Goal: Task Accomplishment & Management: Manage account settings

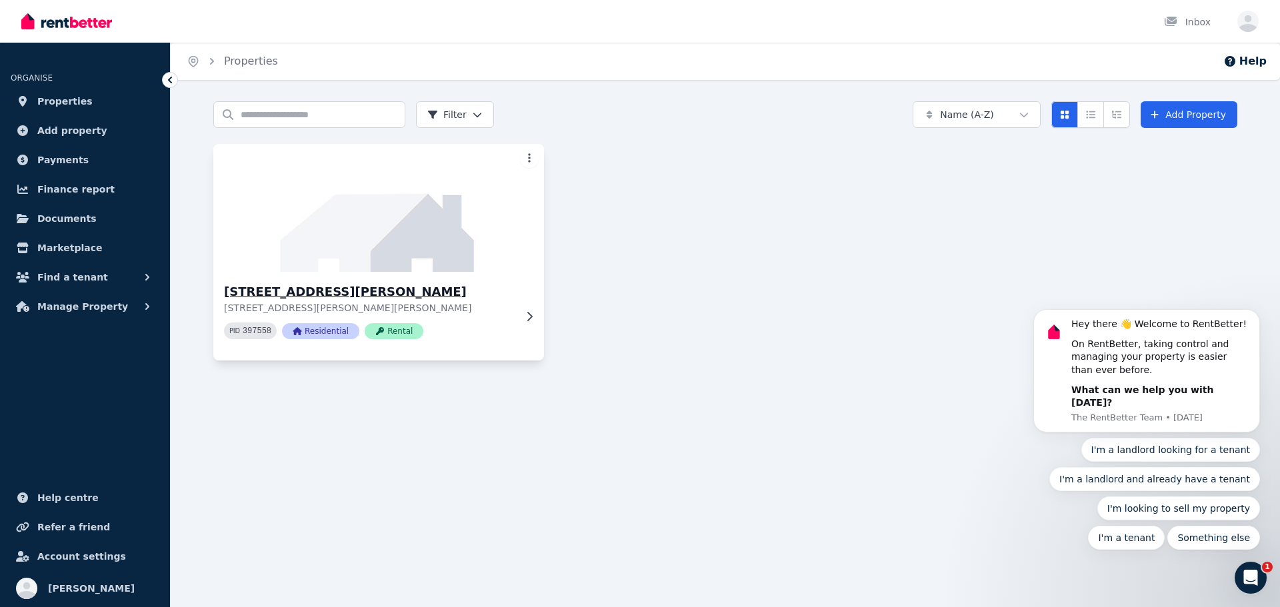
click at [427, 280] on div "[STREET_ADDRESS][PERSON_NAME][PERSON_NAME][PERSON_NAME] PID 397558 Residential …" at bounding box center [378, 316] width 331 height 89
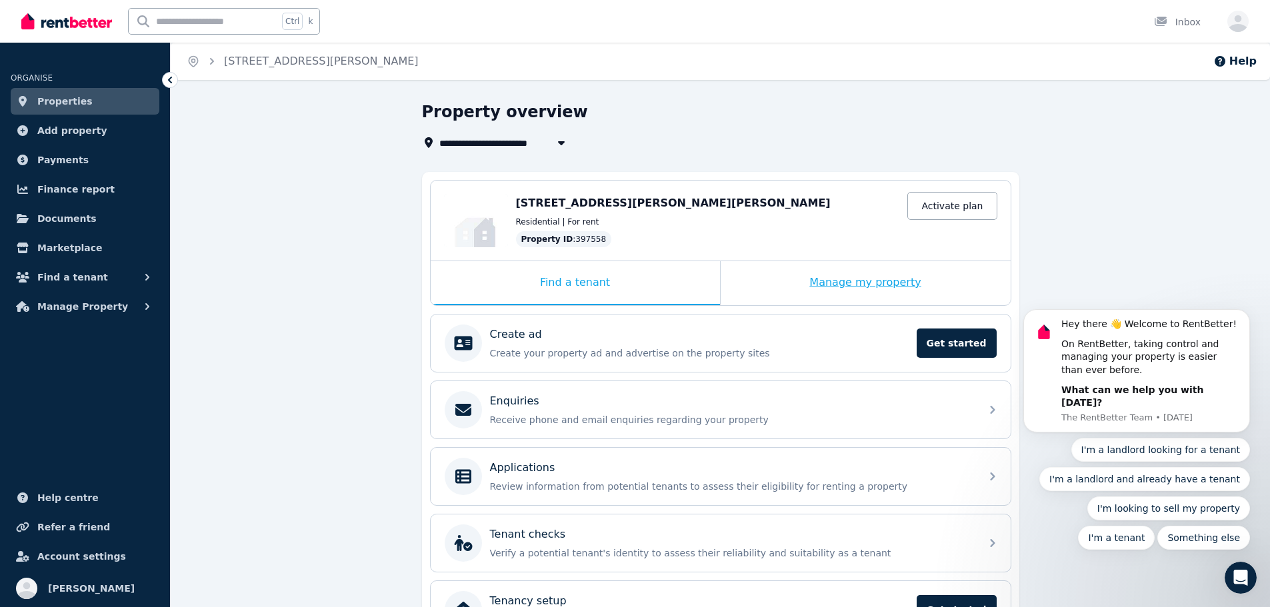
click at [871, 285] on div "Manage my property" at bounding box center [866, 283] width 290 height 44
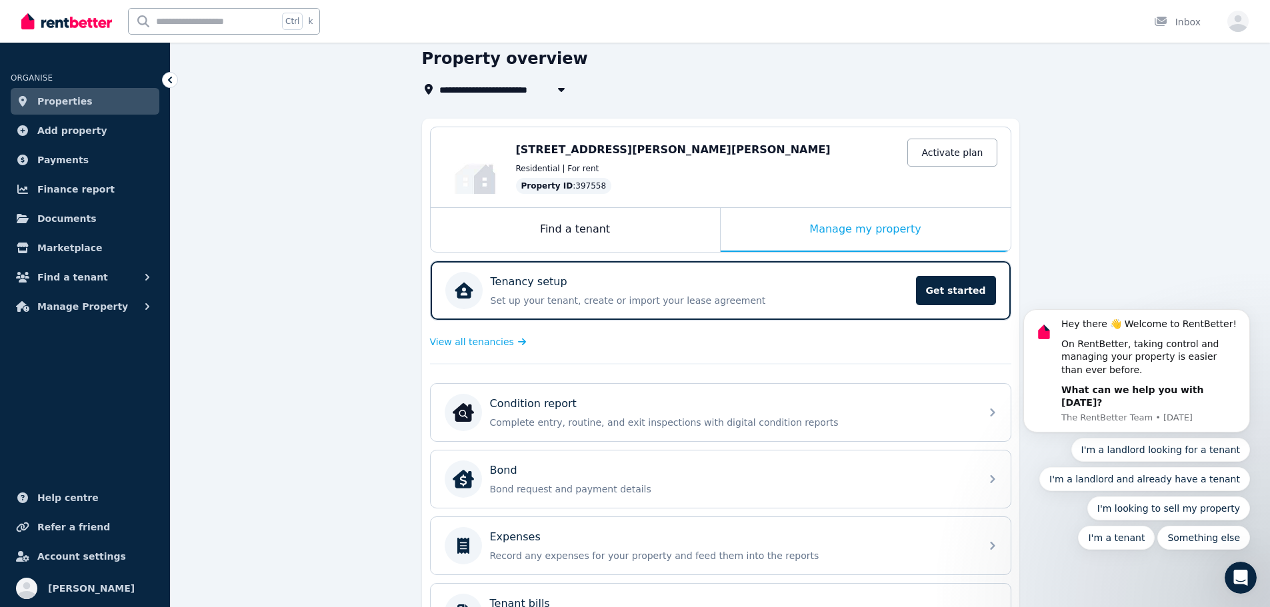
scroll to position [133, 0]
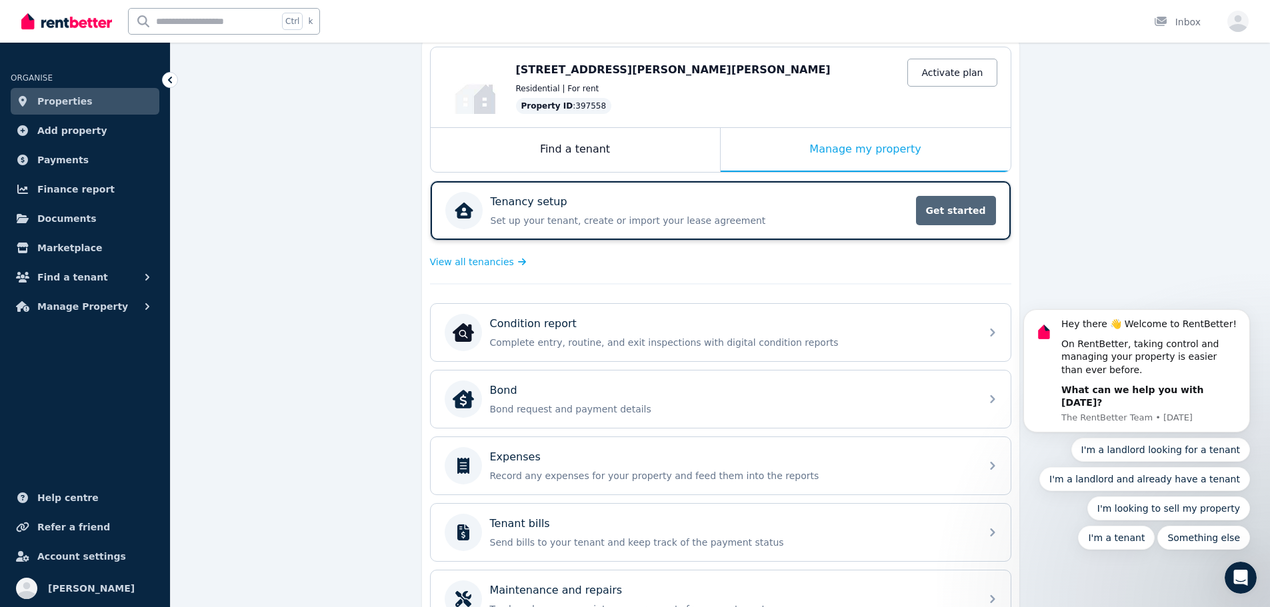
click at [958, 213] on span "Get started" at bounding box center [956, 210] width 80 height 29
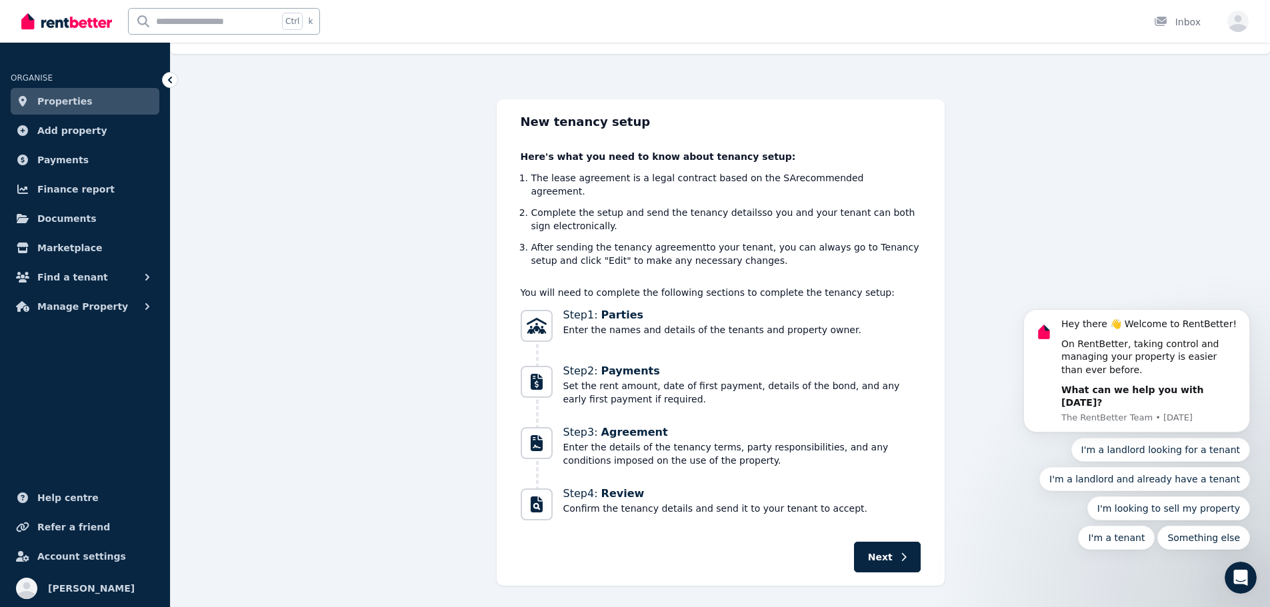
scroll to position [39, 0]
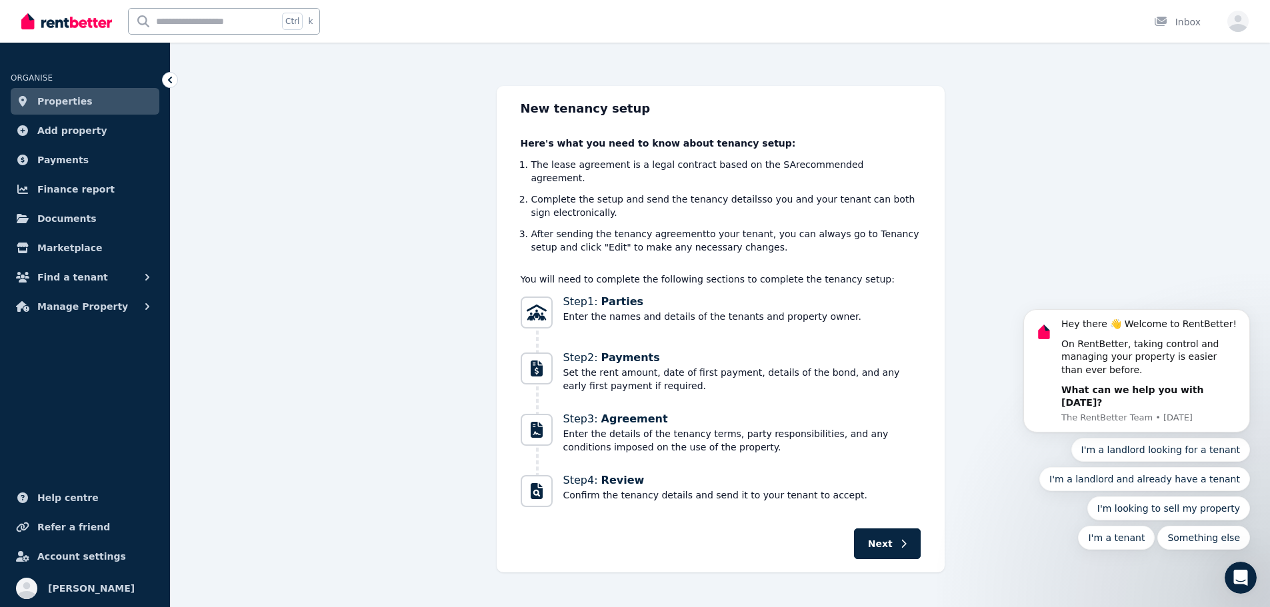
click at [1238, 579] on icon "Open Intercom Messenger" at bounding box center [1241, 578] width 22 height 22
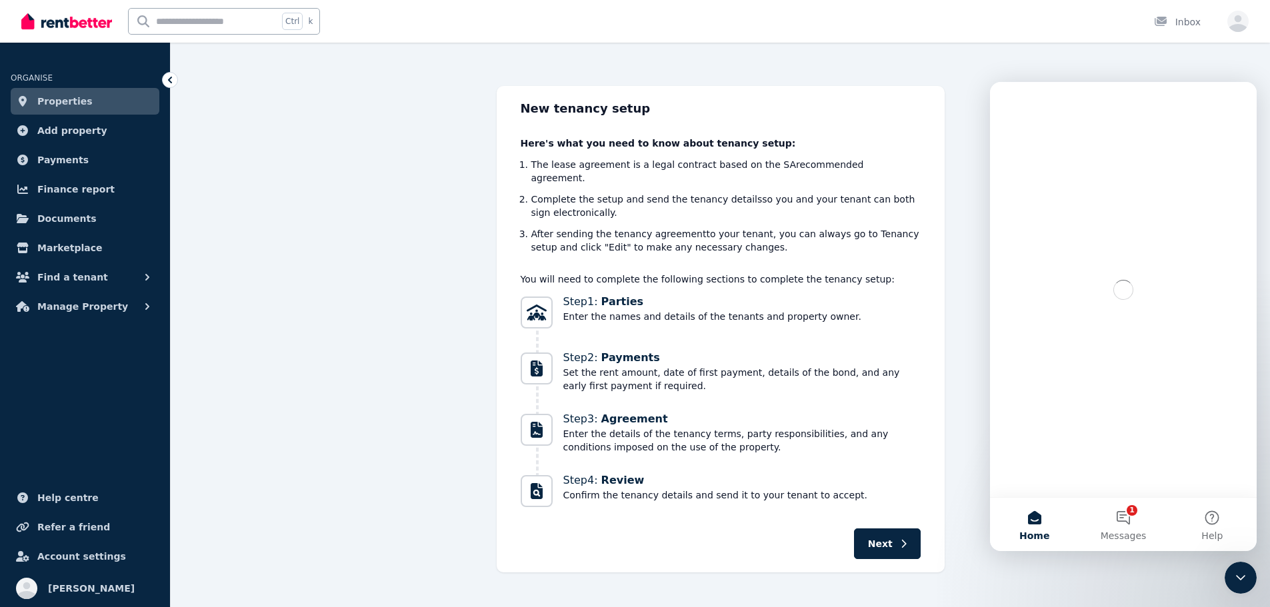
scroll to position [0, 0]
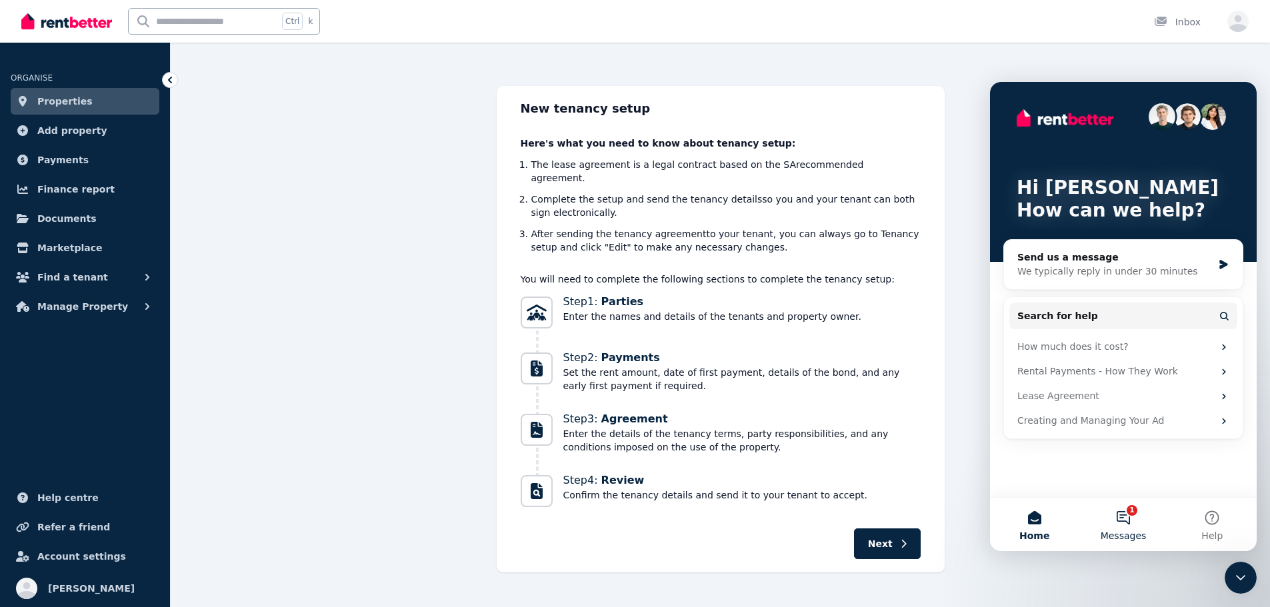
click at [1127, 526] on button "1 Messages" at bounding box center [1123, 524] width 89 height 53
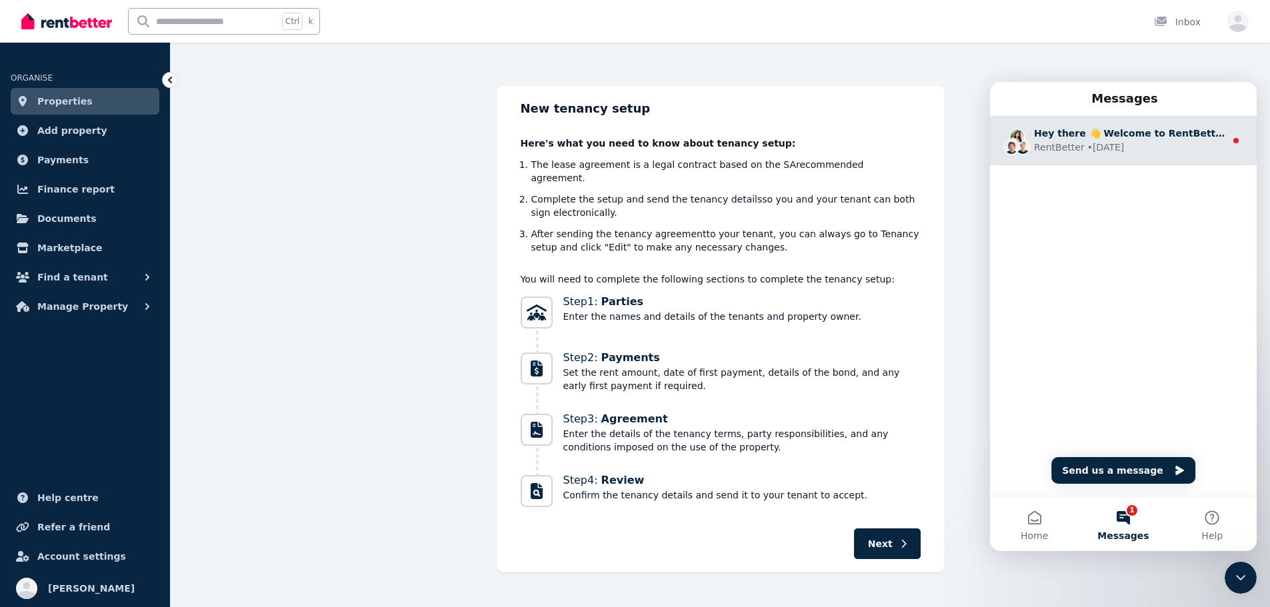
click at [1134, 140] on div "Hey there 👋 Welcome to RentBetter! On RentBetter, taking control and managing y…" at bounding box center [1129, 134] width 191 height 14
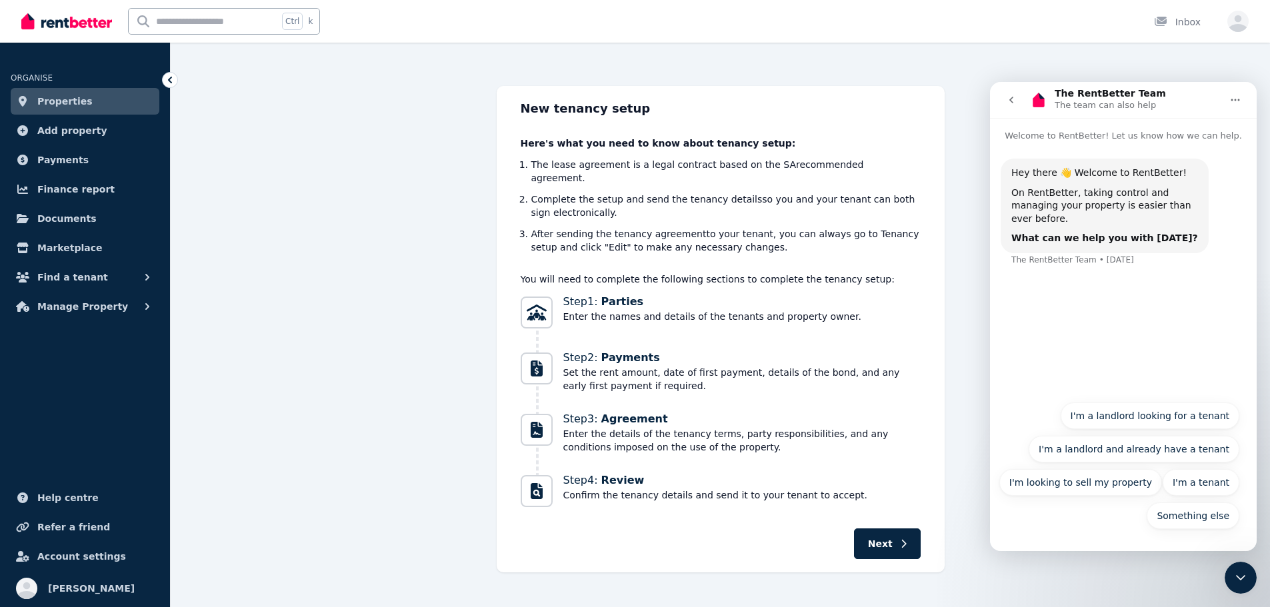
click at [1150, 58] on div "Home [STREET_ADDRESS][PERSON_NAME] Tenancy Setup Help New tenancy setup Here's …" at bounding box center [635, 264] width 1270 height 607
click at [1008, 101] on icon "go back" at bounding box center [1011, 100] width 11 height 11
